Goal: Task Accomplishment & Management: Manage account settings

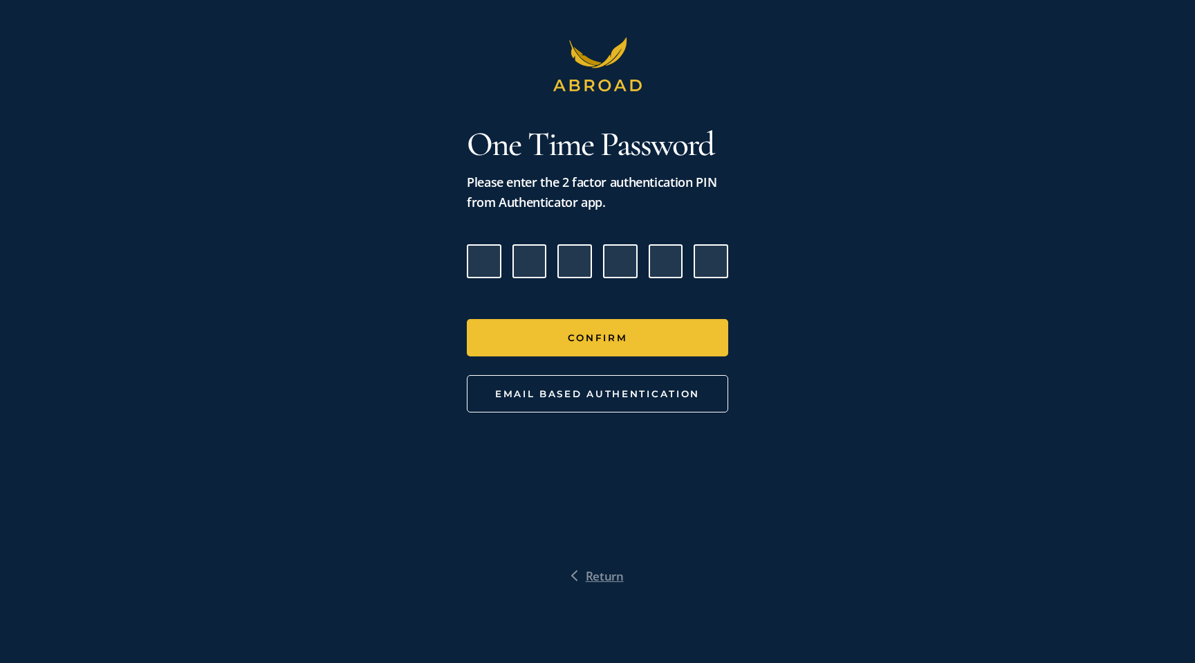
click at [590, 572] on span "Return" at bounding box center [605, 576] width 38 height 20
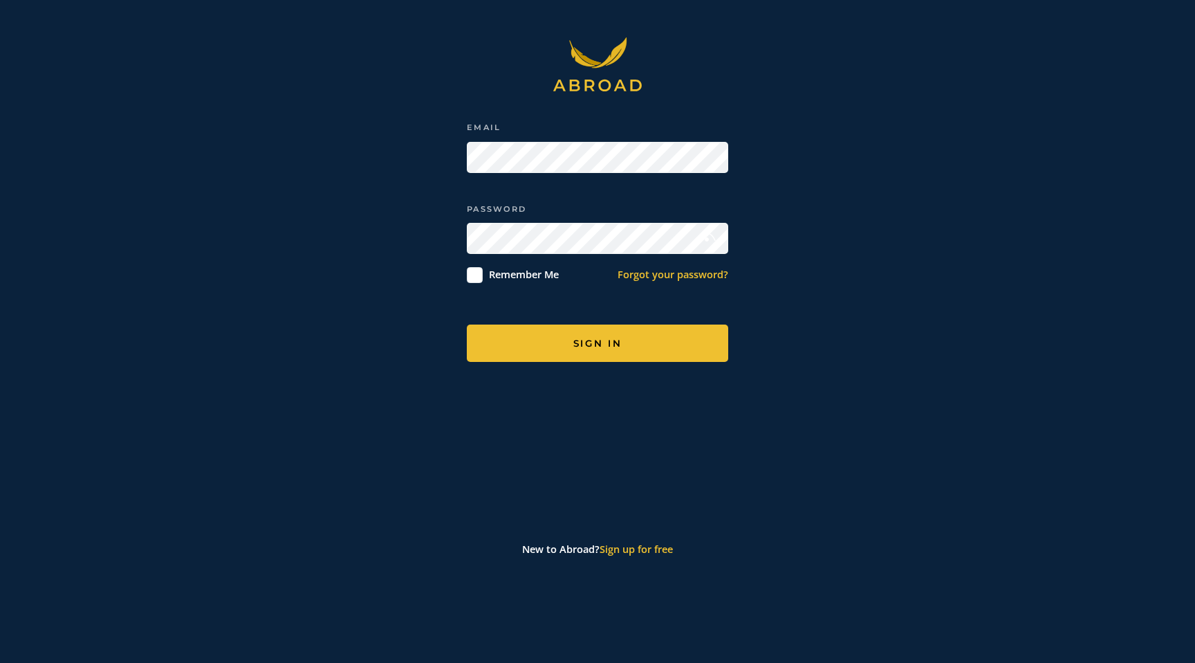
click at [505, 276] on label "Remember Me" at bounding box center [524, 274] width 70 height 16
click at [483, 276] on input "Remember Me" at bounding box center [475, 275] width 16 height 16
checkbox input "true"
click at [529, 342] on button "SIGN IN" at bounding box center [597, 342] width 261 height 37
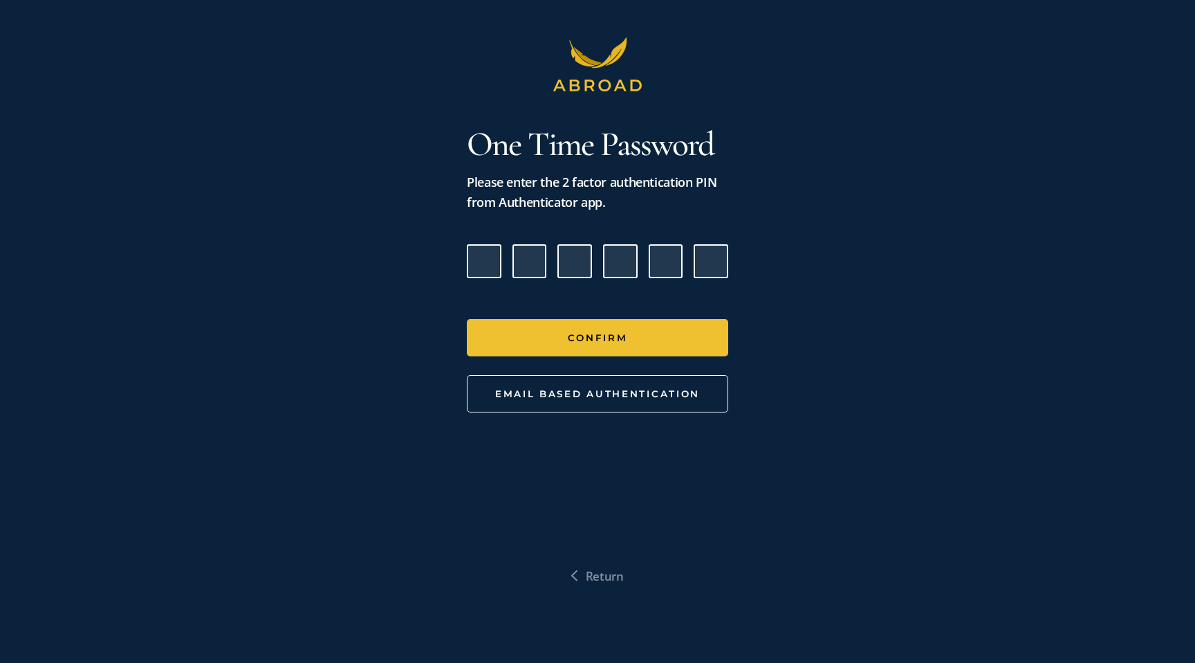
click at [484, 256] on input "Please enter verification code. Digit 1" at bounding box center [484, 261] width 35 height 35
type input "4"
type input "1"
type input "2"
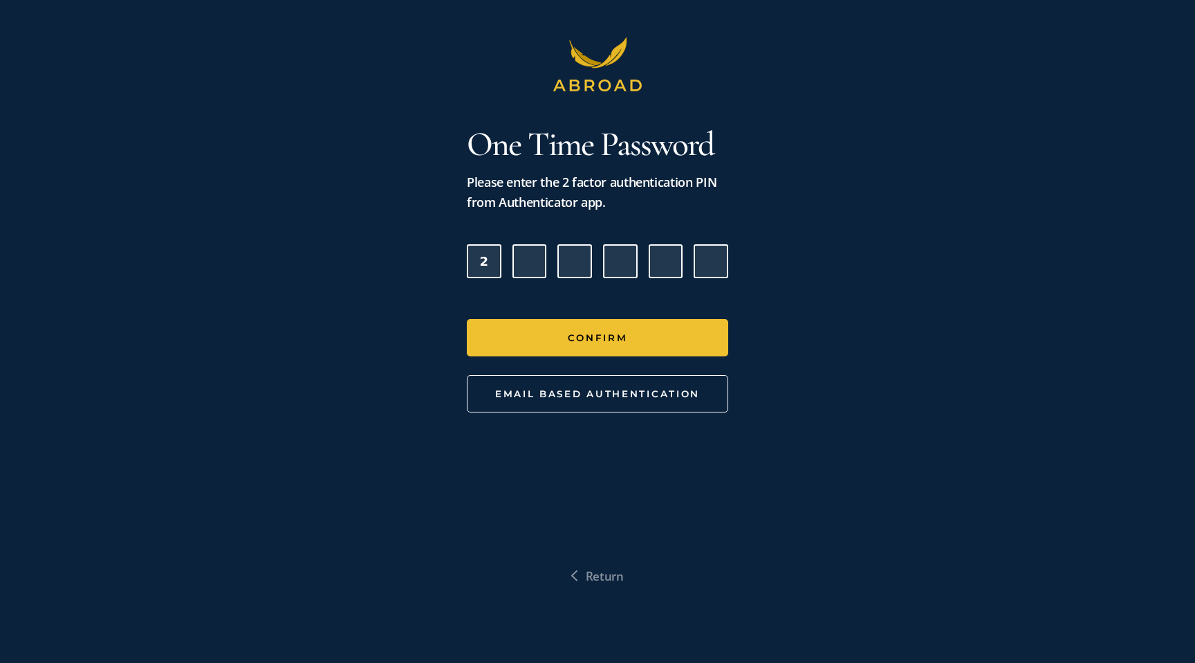
type input "4"
type input "9"
type input "3"
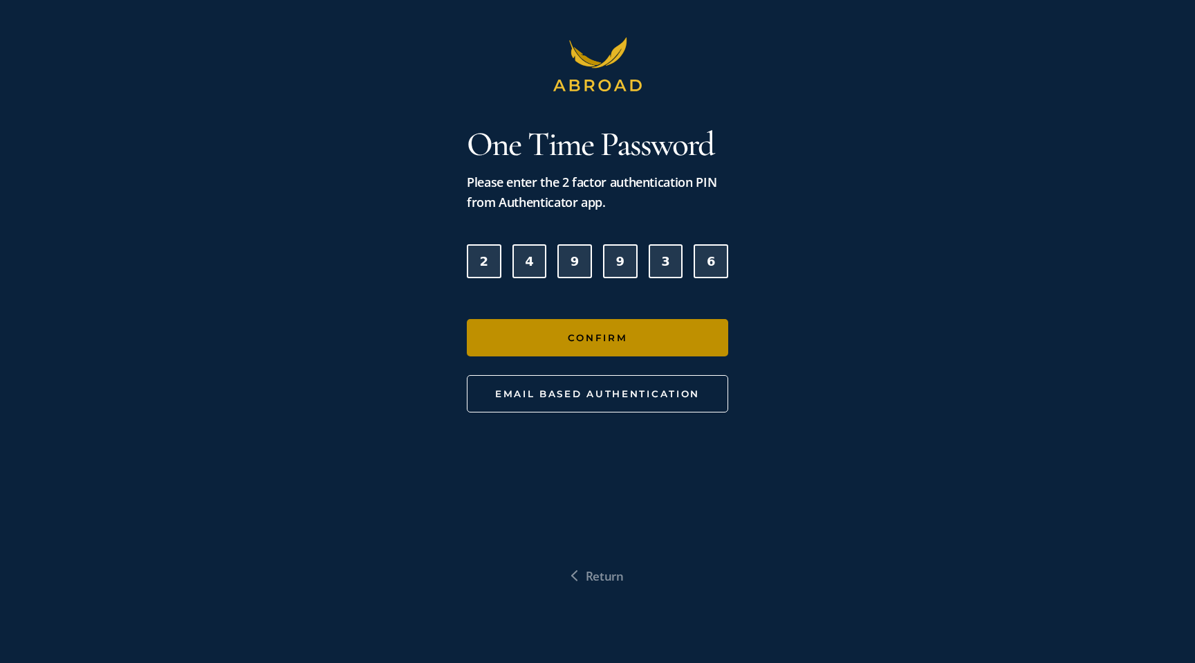
type input "6"
click at [533, 326] on button "Confirm" at bounding box center [597, 337] width 261 height 37
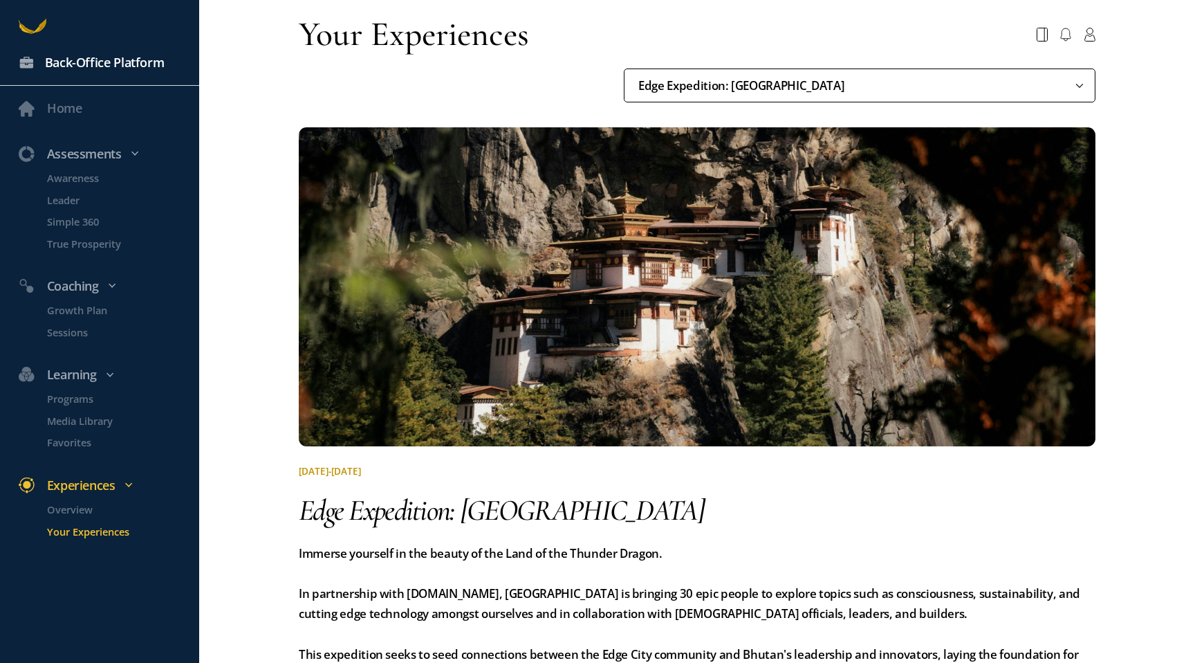
click at [115, 62] on div "Back-Office Platform" at bounding box center [105, 63] width 120 height 20
